Goal: Transaction & Acquisition: Purchase product/service

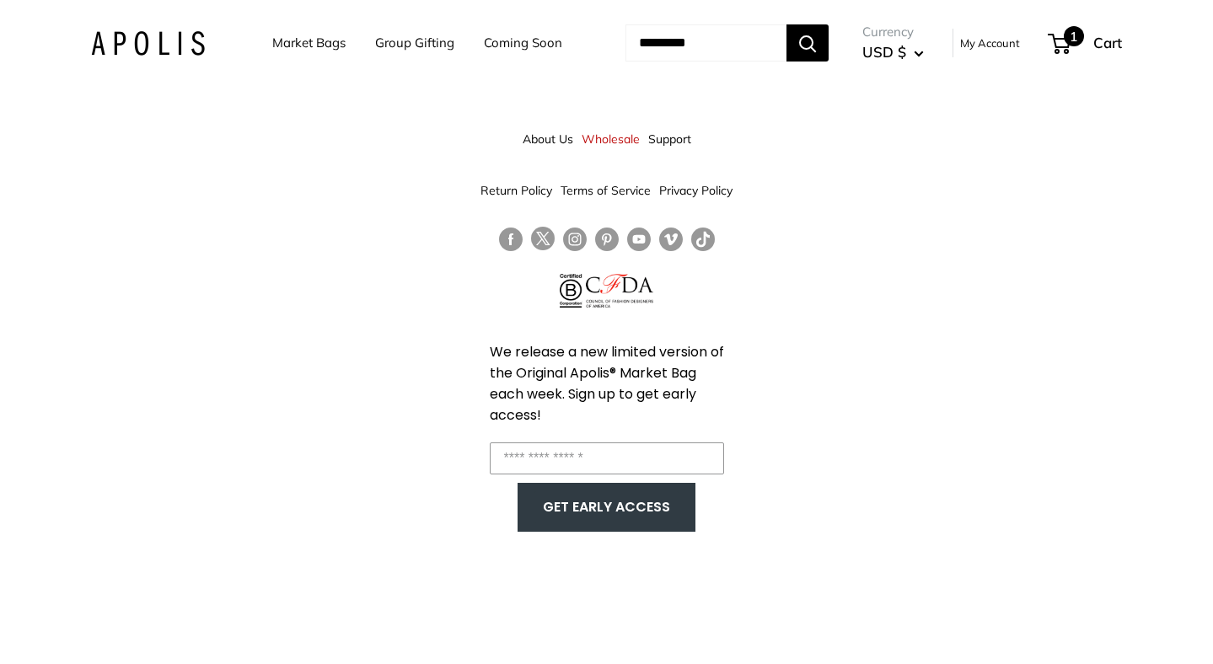
click at [1084, 39] on span "1" at bounding box center [1074, 36] width 20 height 20
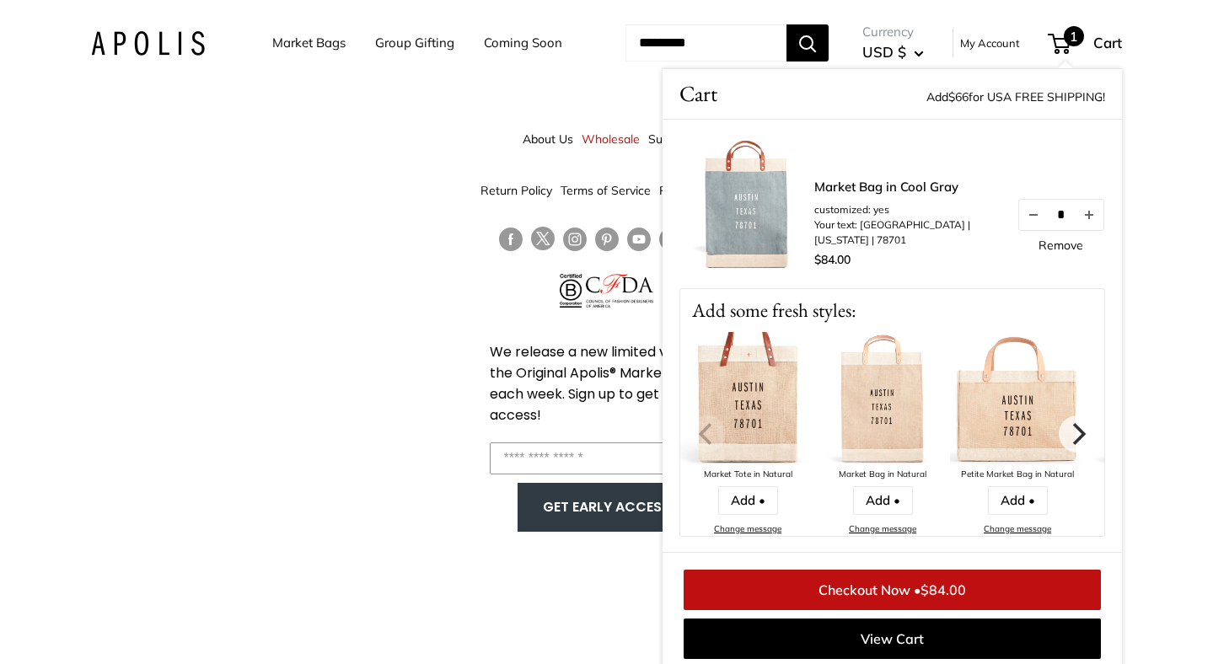
click at [784, 428] on img at bounding box center [747, 399] width 135 height 135
click at [772, 501] on link "Add •" at bounding box center [748, 500] width 60 height 29
click at [1122, 40] on span "Cart" at bounding box center [1107, 43] width 29 height 18
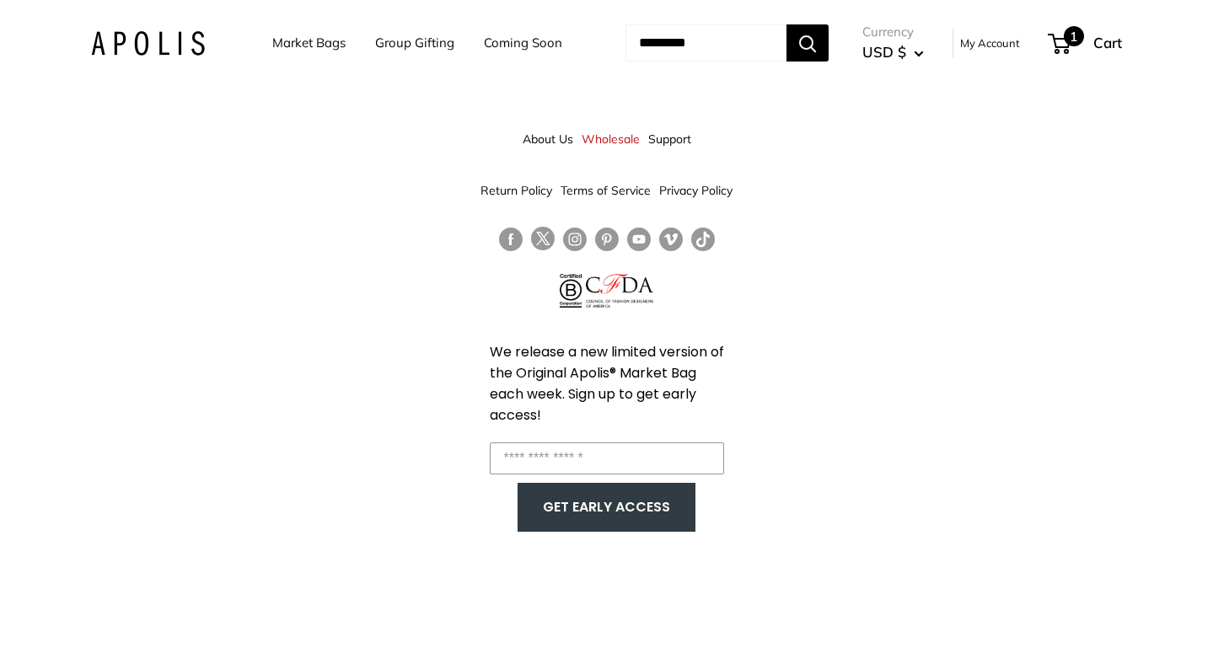
click at [1084, 40] on span "1" at bounding box center [1074, 36] width 20 height 20
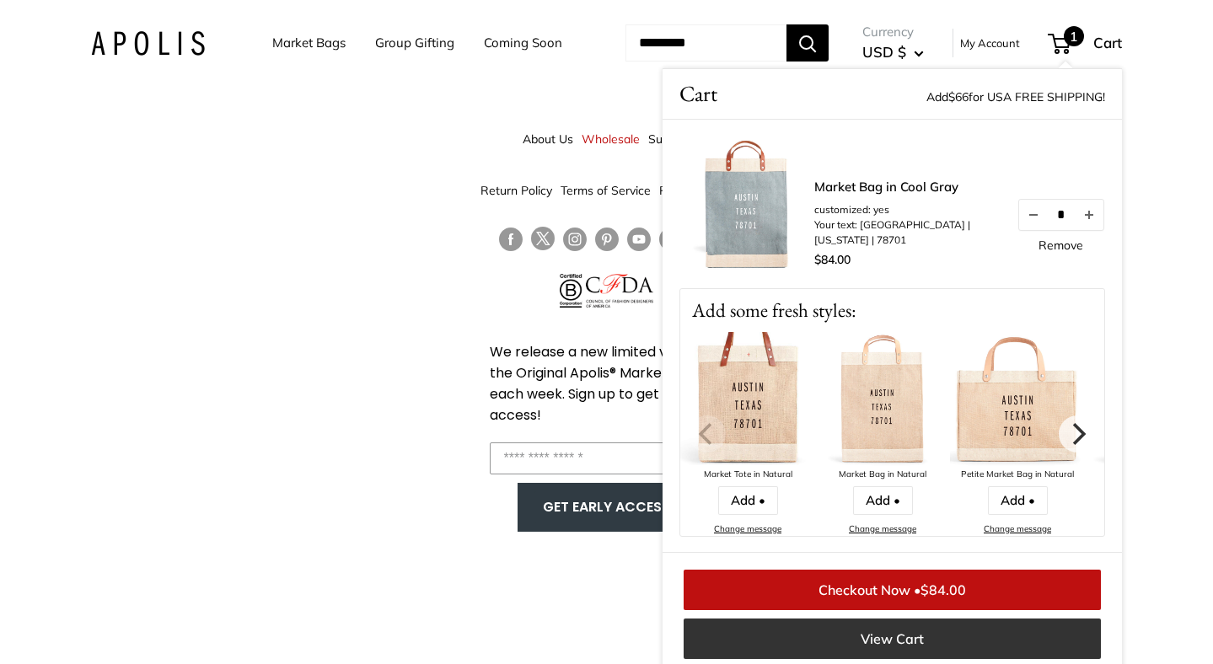
click at [889, 640] on link "View Cart" at bounding box center [891, 639] width 417 height 40
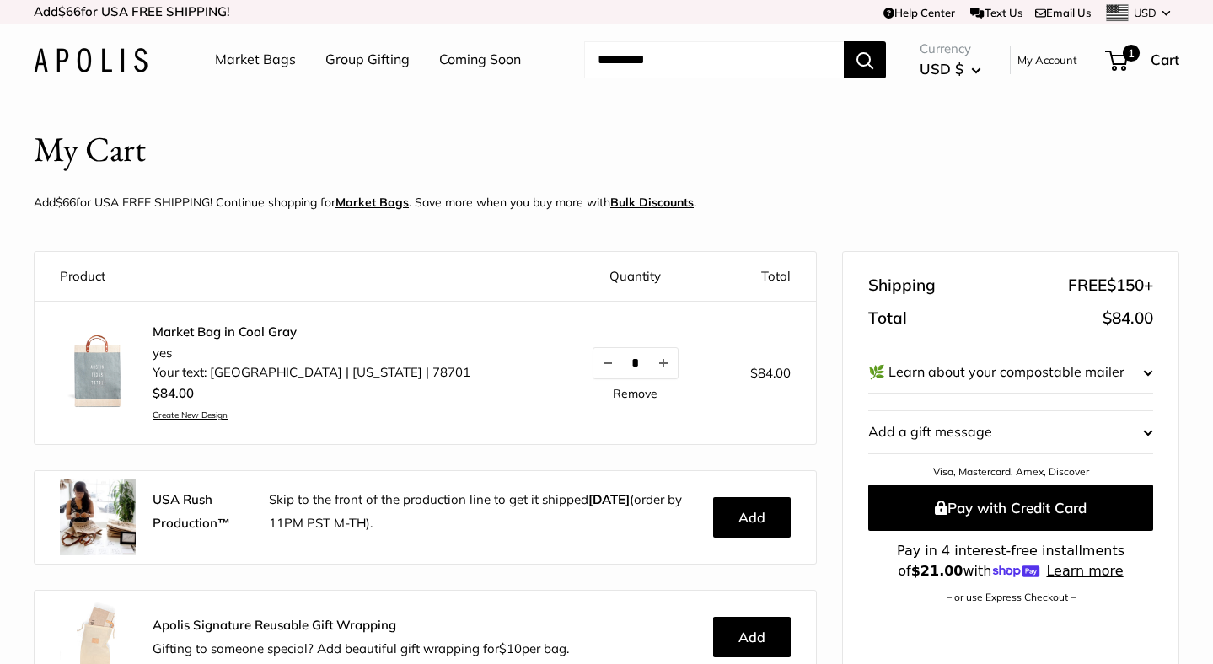
click at [274, 58] on link "Market Bags" at bounding box center [255, 59] width 81 height 25
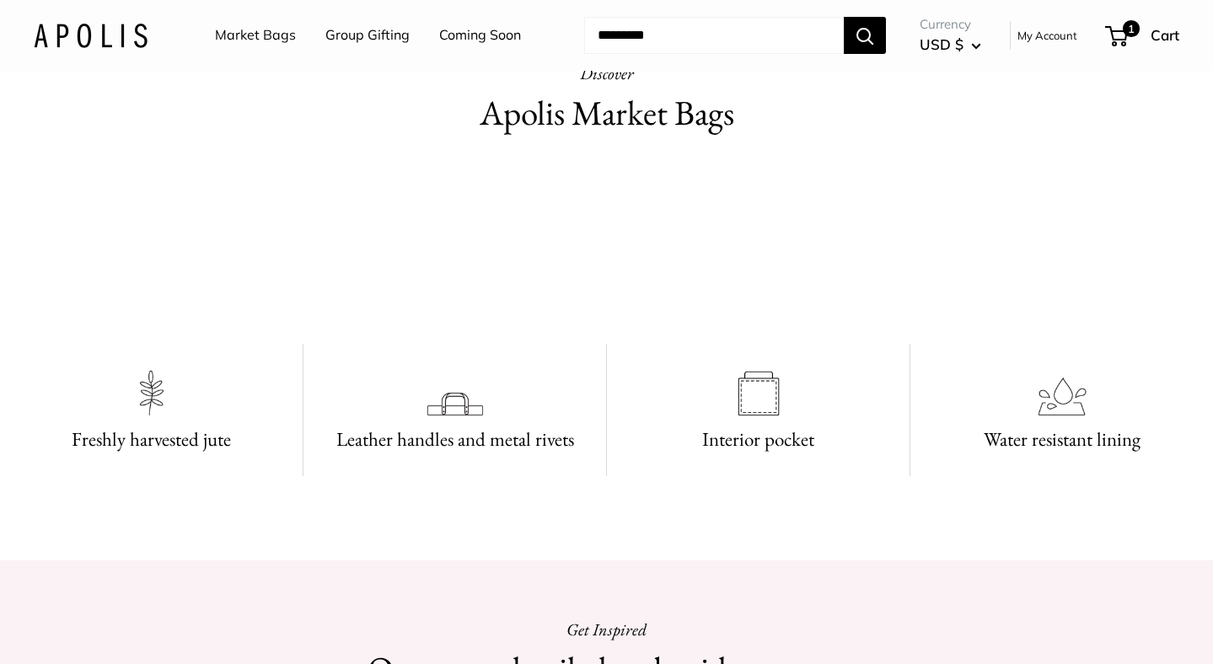
scroll to position [695, 0]
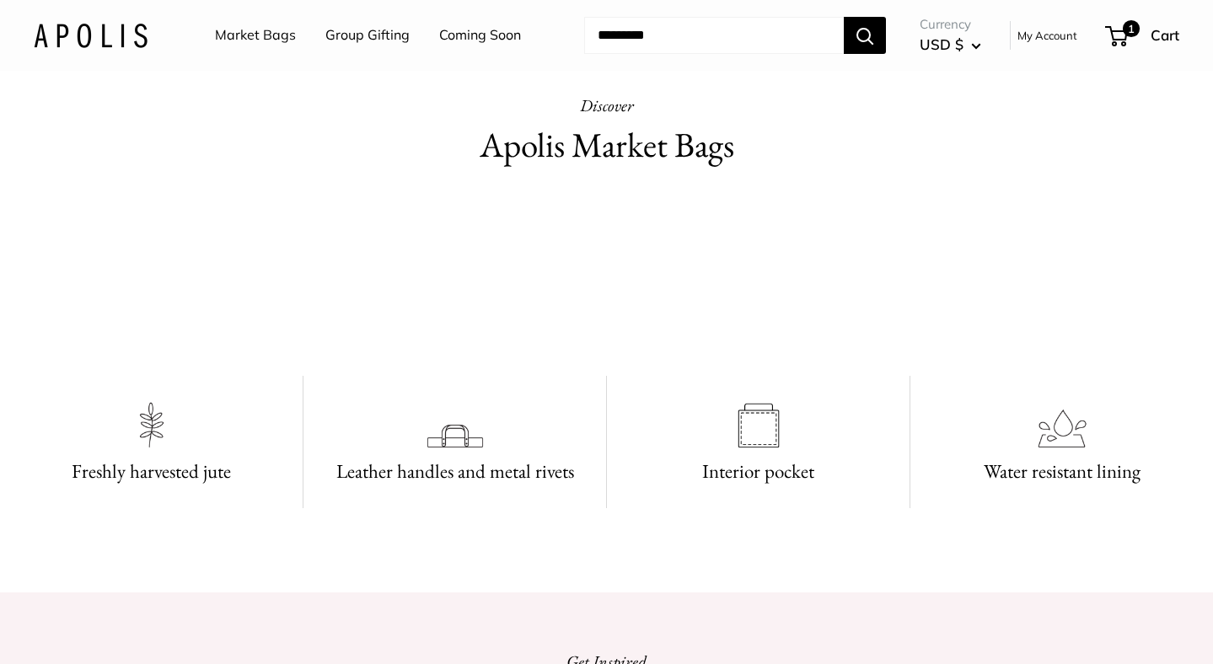
click at [280, 33] on link "Market Bags" at bounding box center [255, 35] width 81 height 25
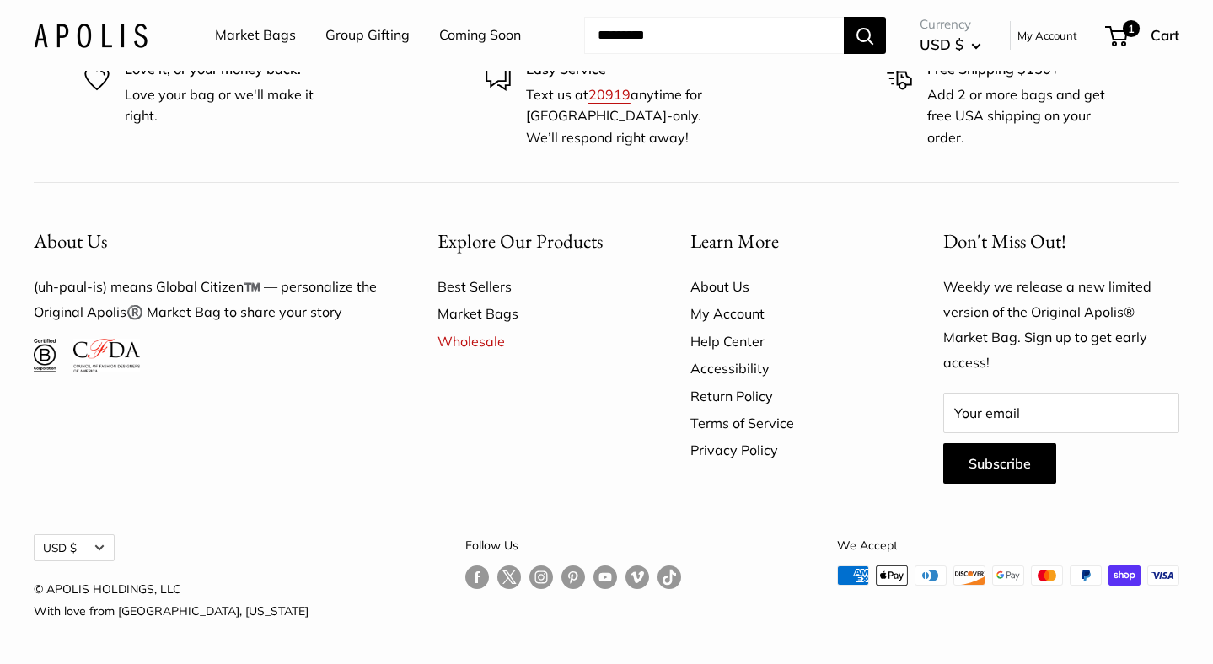
scroll to position [4563, 0]
click at [479, 300] on link "Best Sellers" at bounding box center [534, 286] width 194 height 27
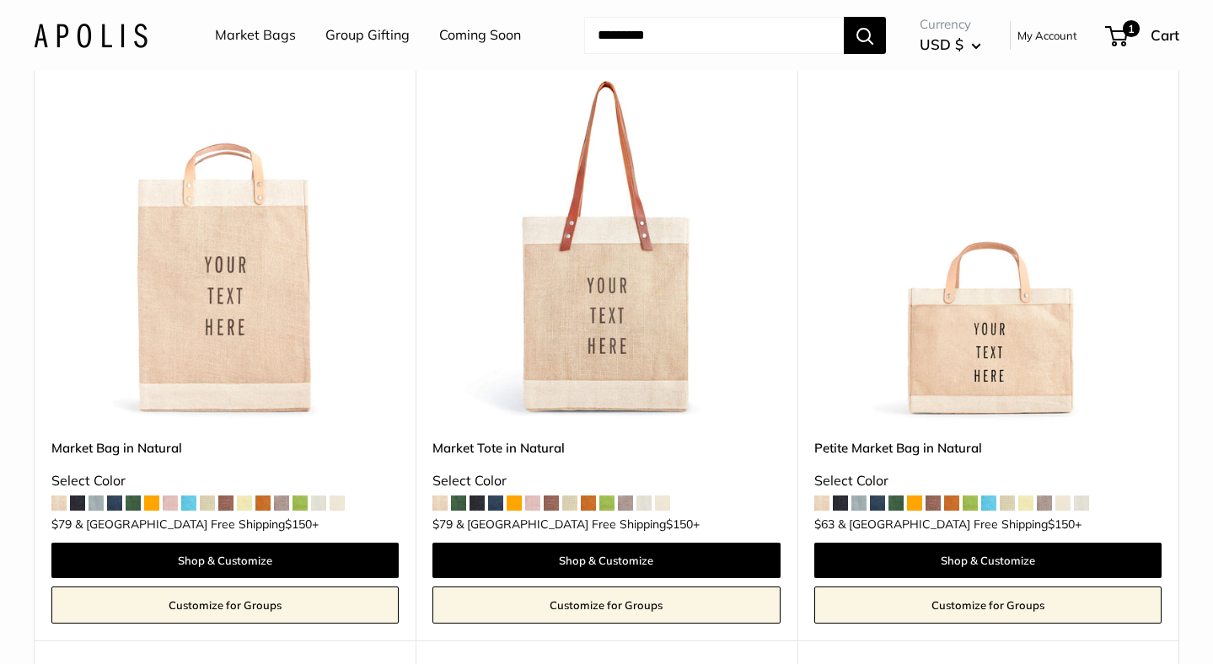
scroll to position [235, 0]
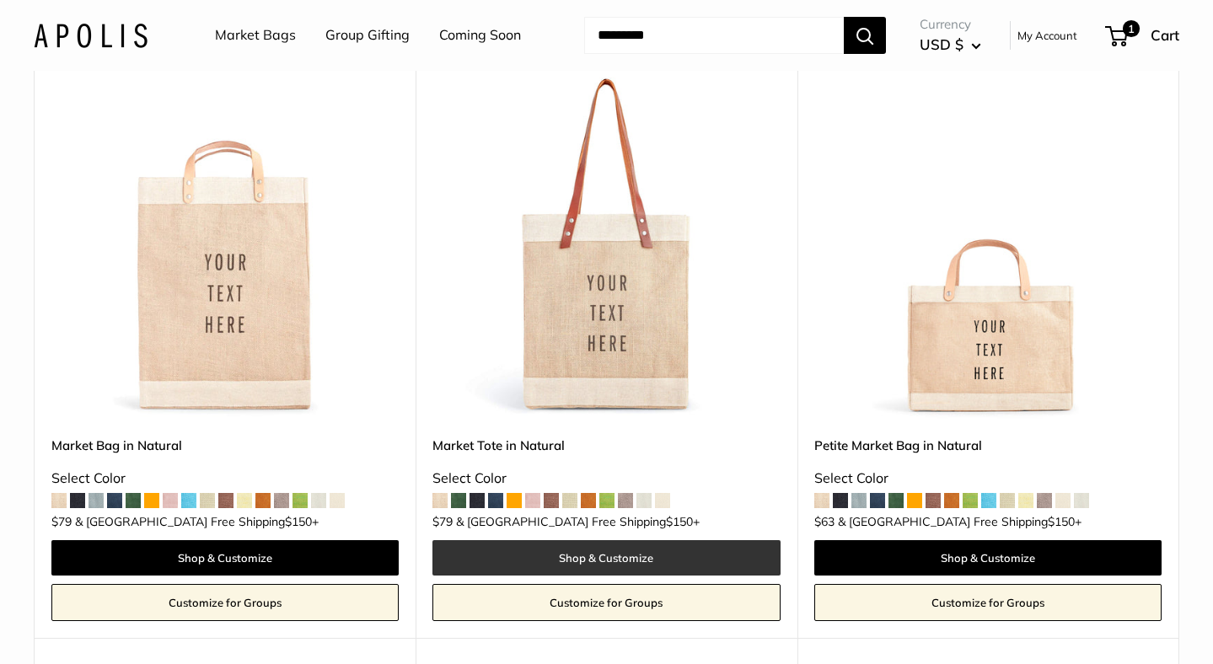
click at [584, 561] on link "Shop & Customize" at bounding box center [605, 557] width 347 height 35
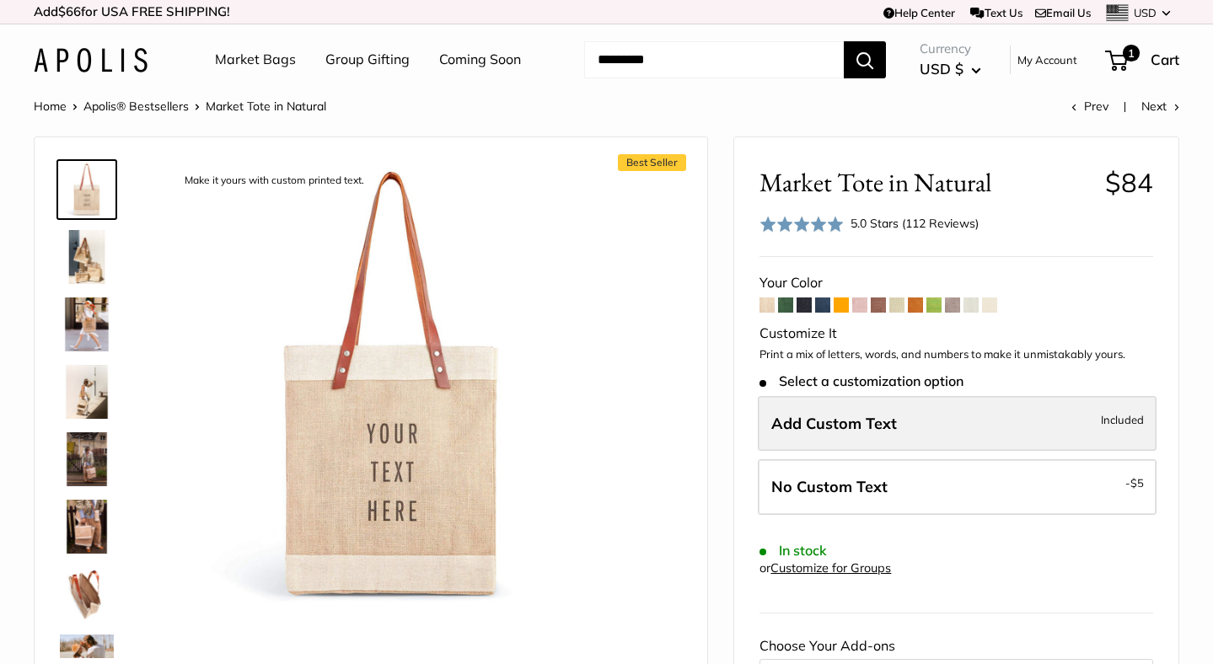
click at [832, 421] on span "Add Custom Text" at bounding box center [834, 423] width 126 height 19
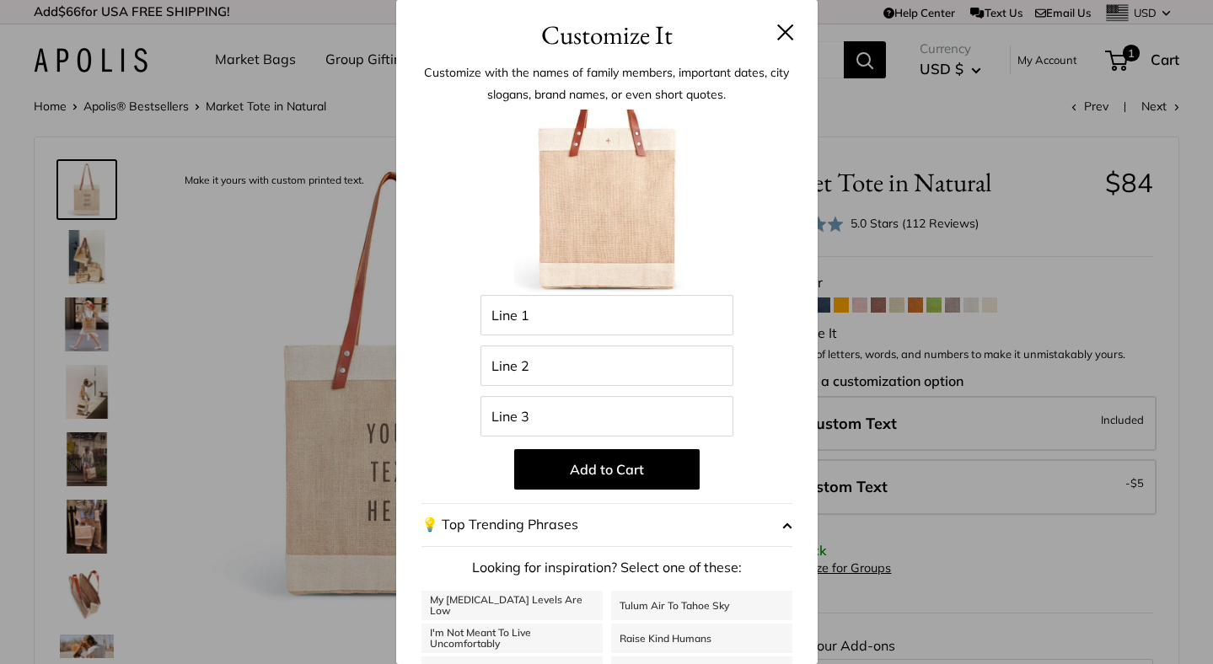
click at [531, 342] on div "Enter 39 letters Line 1 Line 2 Line 3 Add to Cart 💡 Top Trending Phrases Lookin…" at bounding box center [606, 453] width 371 height 687
click at [530, 321] on input "Line 1" at bounding box center [606, 315] width 253 height 40
type input "******"
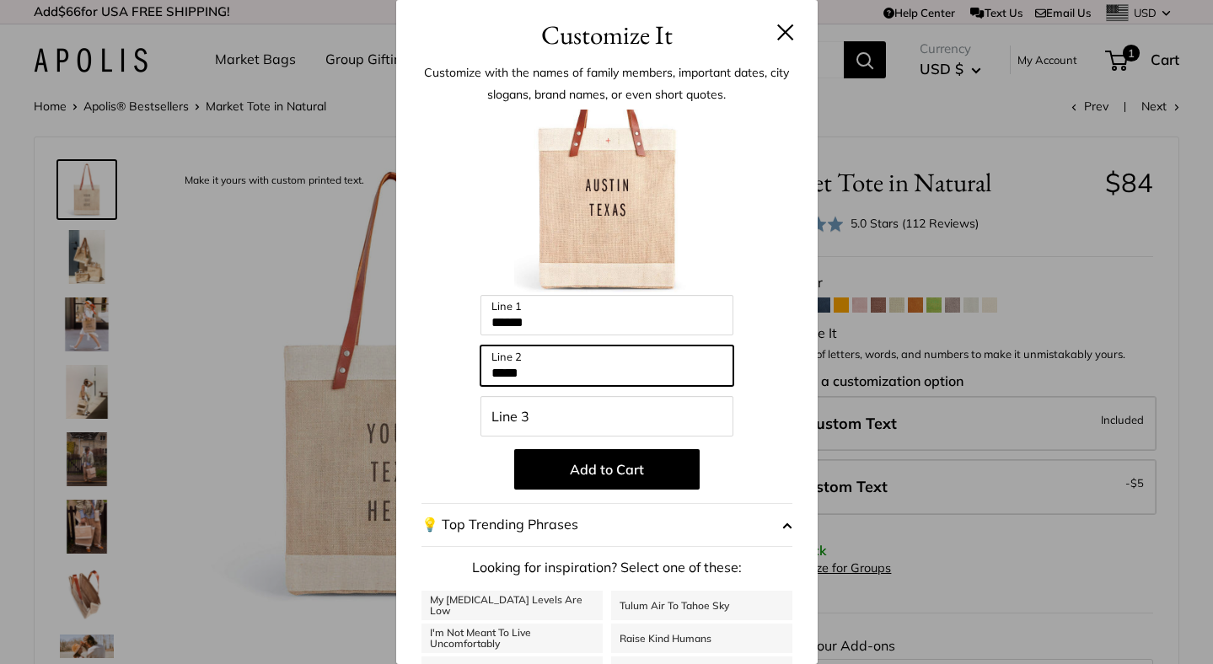
type input "*****"
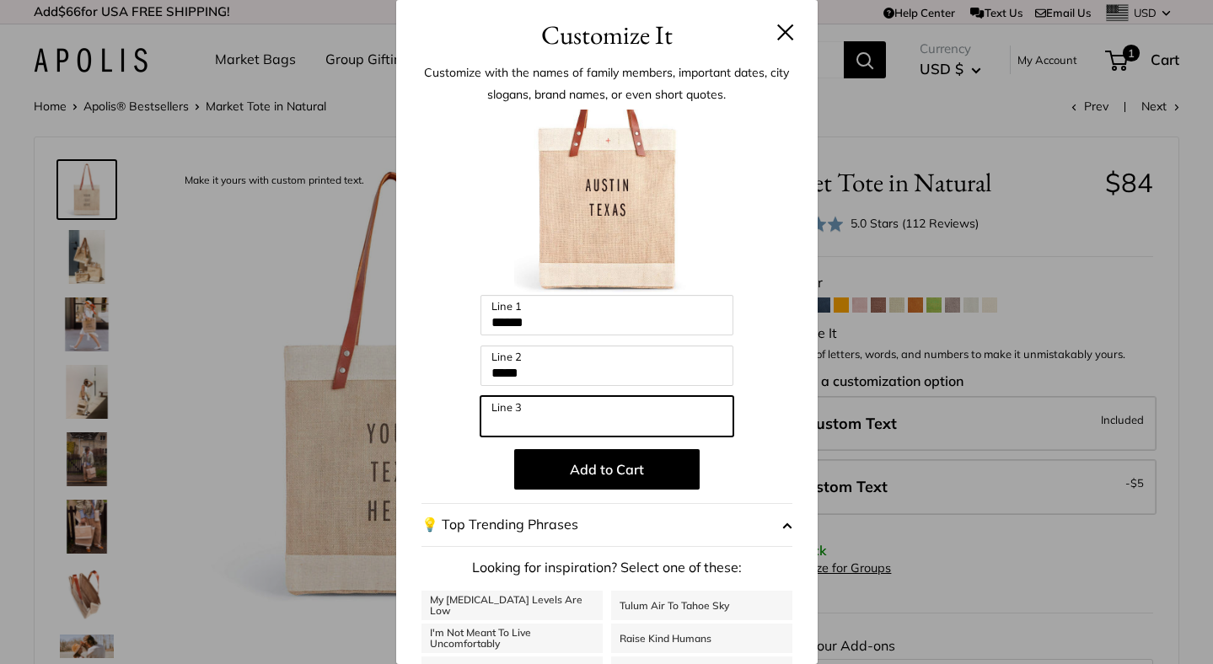
click at [522, 415] on input "Line 3" at bounding box center [606, 416] width 253 height 40
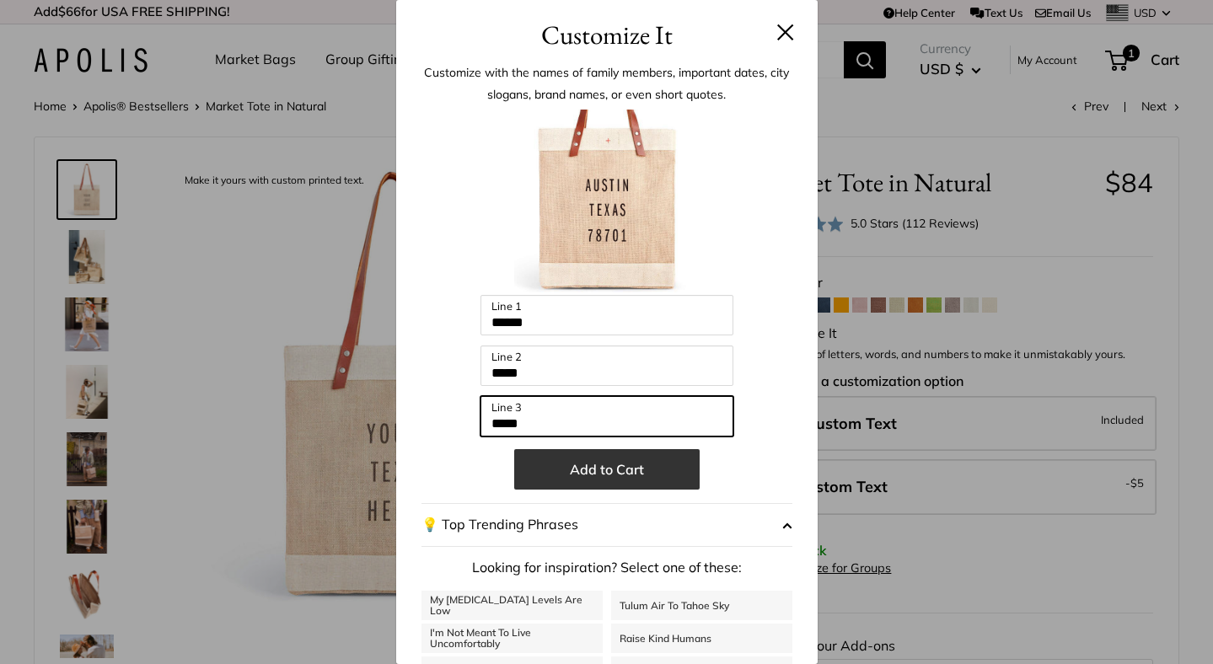
type input "*****"
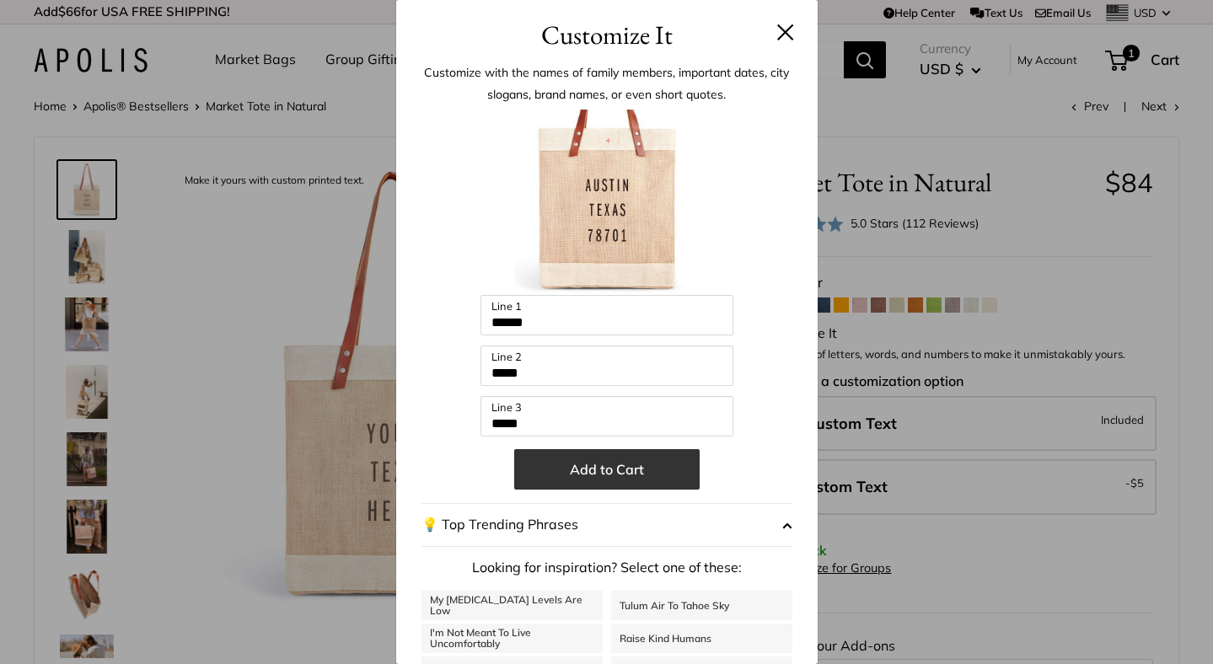
click at [608, 474] on button "Add to Cart" at bounding box center [606, 469] width 185 height 40
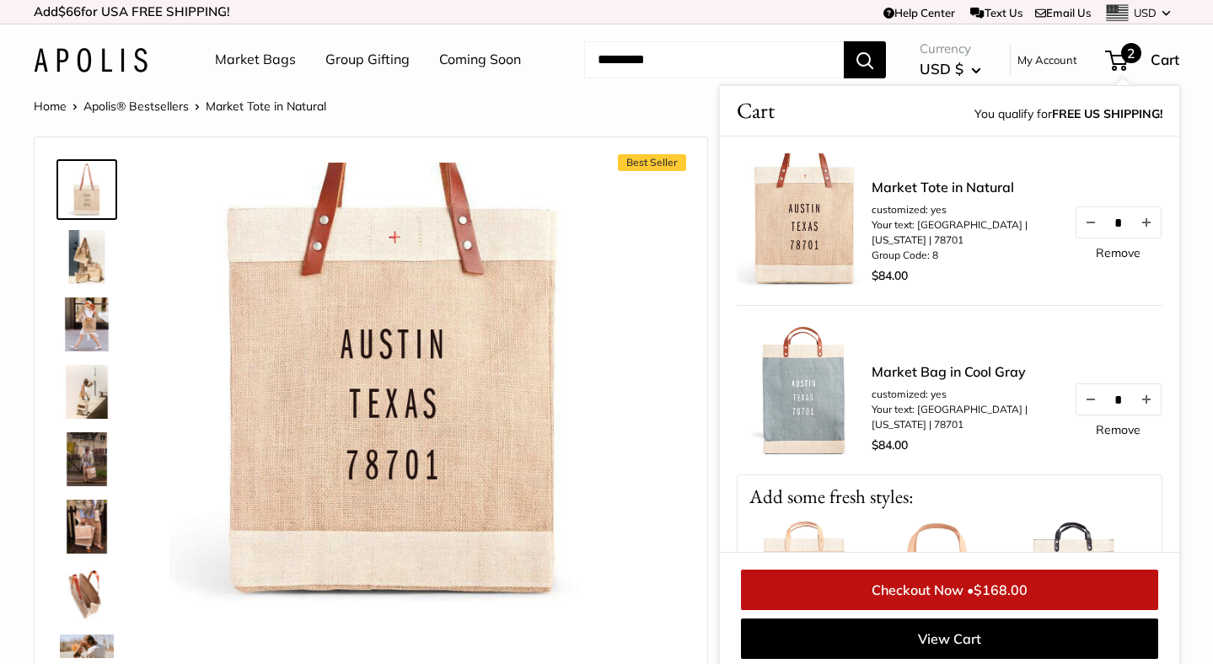
scroll to position [75, 0]
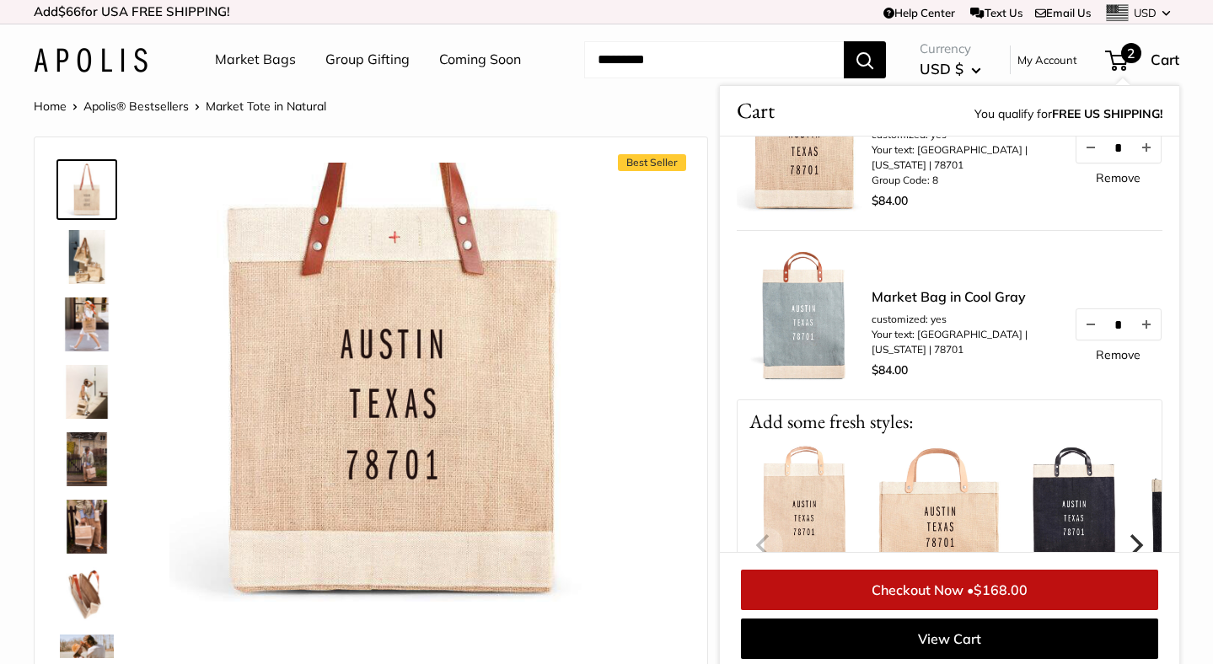
click at [941, 592] on link "Checkout Now • $168.00" at bounding box center [949, 590] width 417 height 40
